Goal: Find specific page/section: Find specific page/section

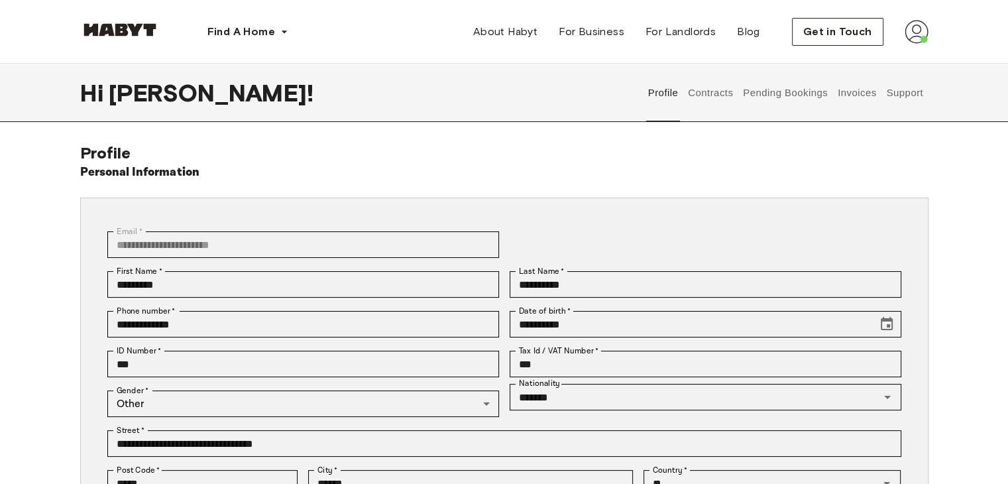
drag, startPoint x: 0, startPoint y: 0, endPoint x: 759, endPoint y: 96, distance: 764.8
click at [759, 96] on button "Pending Bookings" at bounding box center [786, 93] width 88 height 58
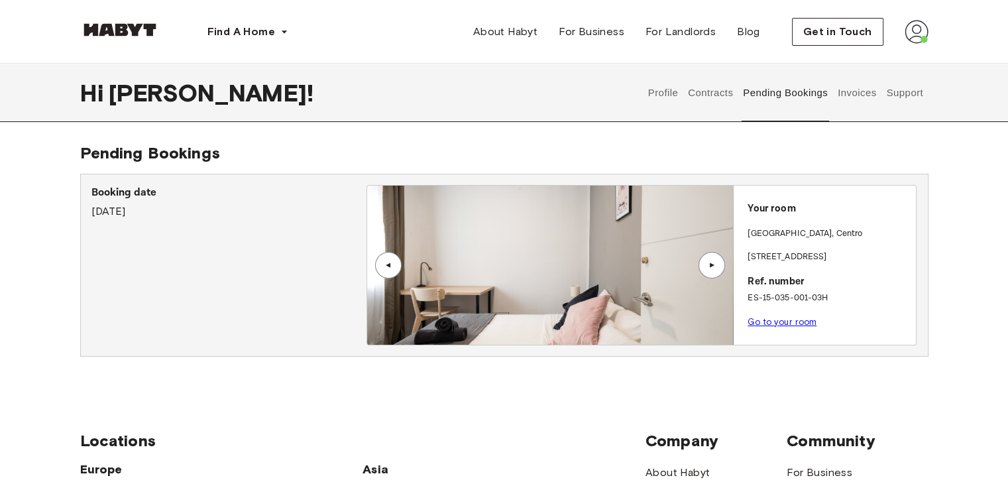
click at [550, 297] on img at bounding box center [550, 265] width 366 height 159
click at [774, 322] on link "Go to your room" at bounding box center [781, 322] width 69 height 10
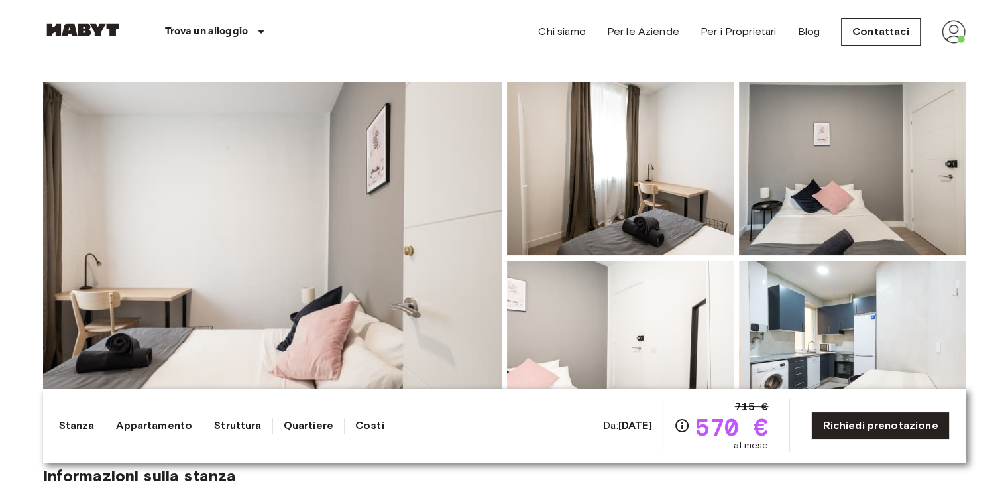
scroll to position [58, 0]
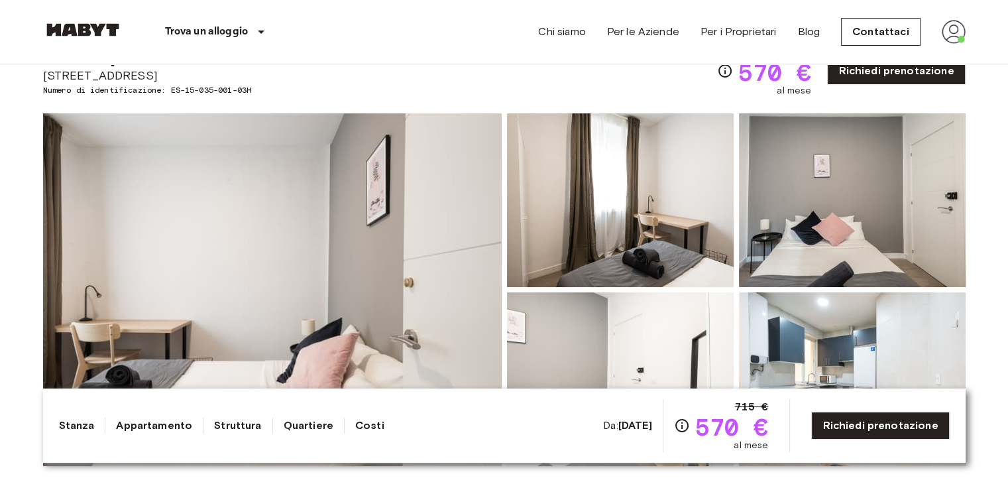
click at [331, 298] on img at bounding box center [272, 289] width 459 height 353
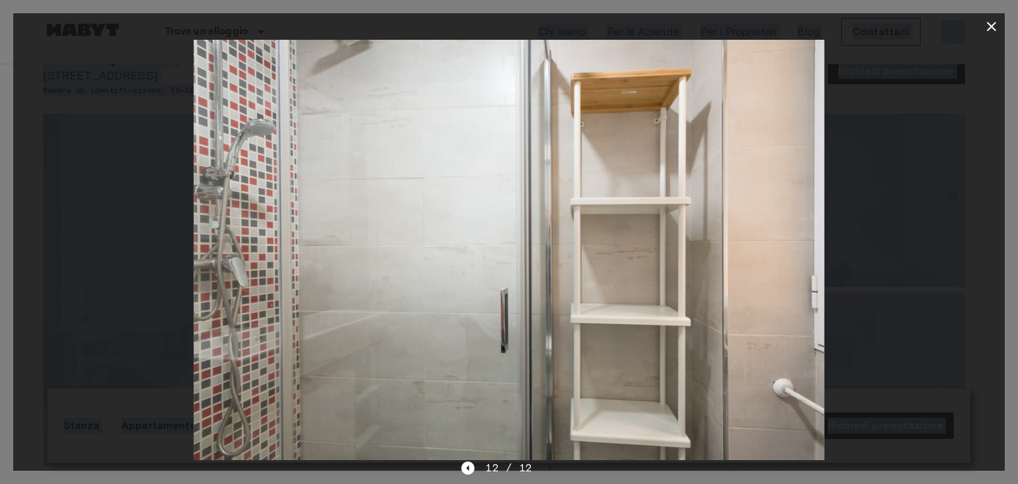
drag, startPoint x: 855, startPoint y: 144, endPoint x: 381, endPoint y: -58, distance: 514.8
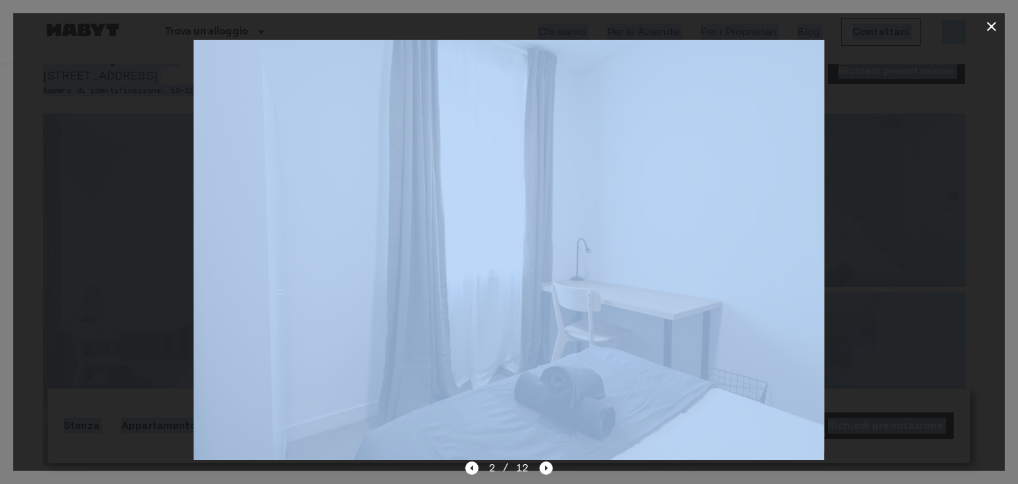
click at [883, 259] on div at bounding box center [508, 250] width 991 height 420
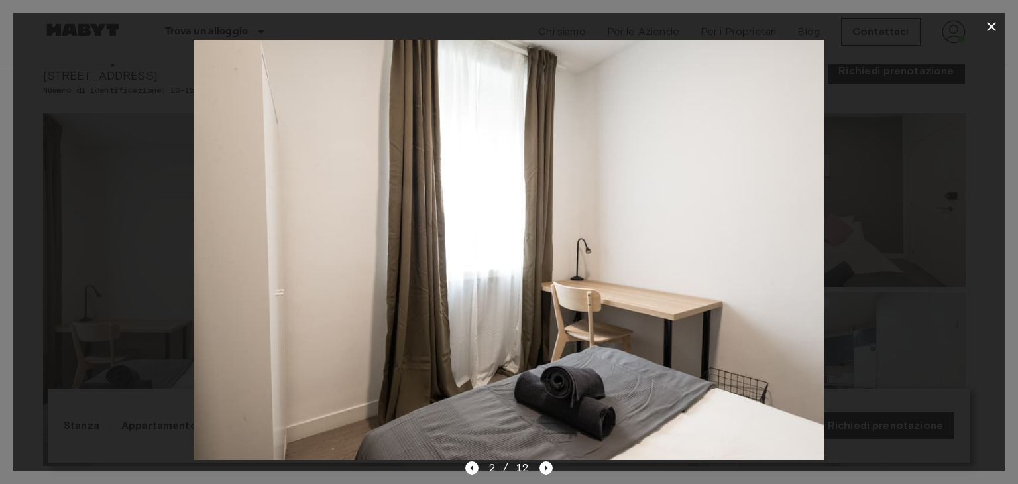
click at [905, 284] on div at bounding box center [508, 250] width 991 height 420
click at [991, 36] on button "button" at bounding box center [991, 26] width 27 height 27
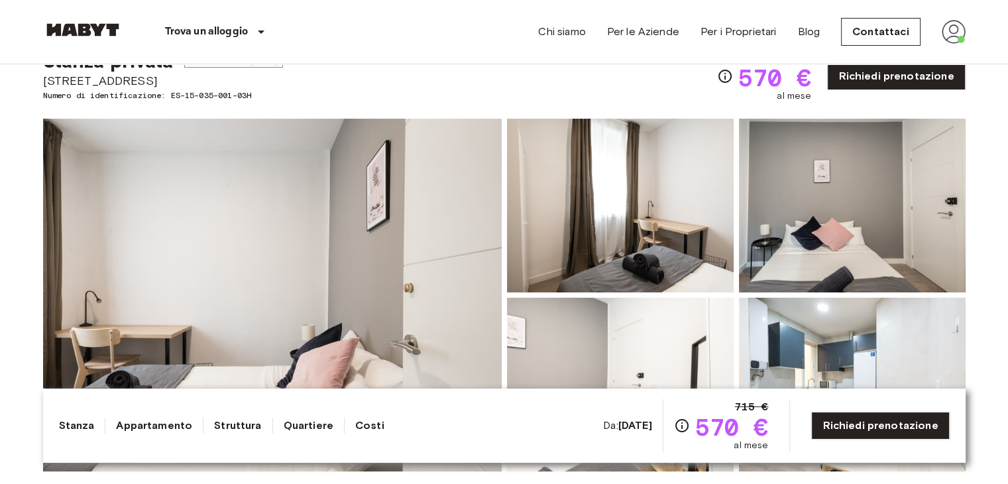
scroll to position [0, 0]
